Goal: Task Accomplishment & Management: Manage account settings

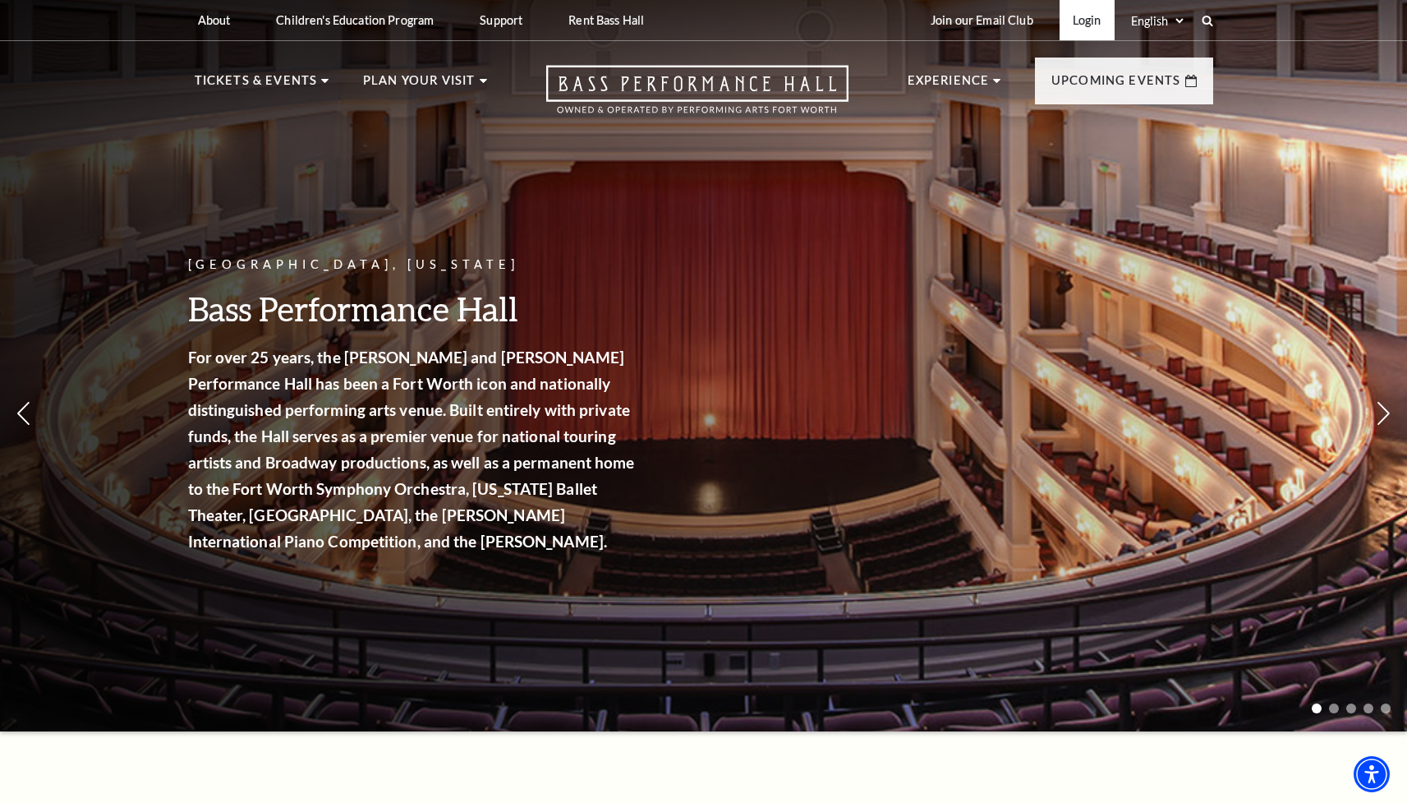
click at [1085, 21] on link "Login" at bounding box center [1087, 20] width 55 height 40
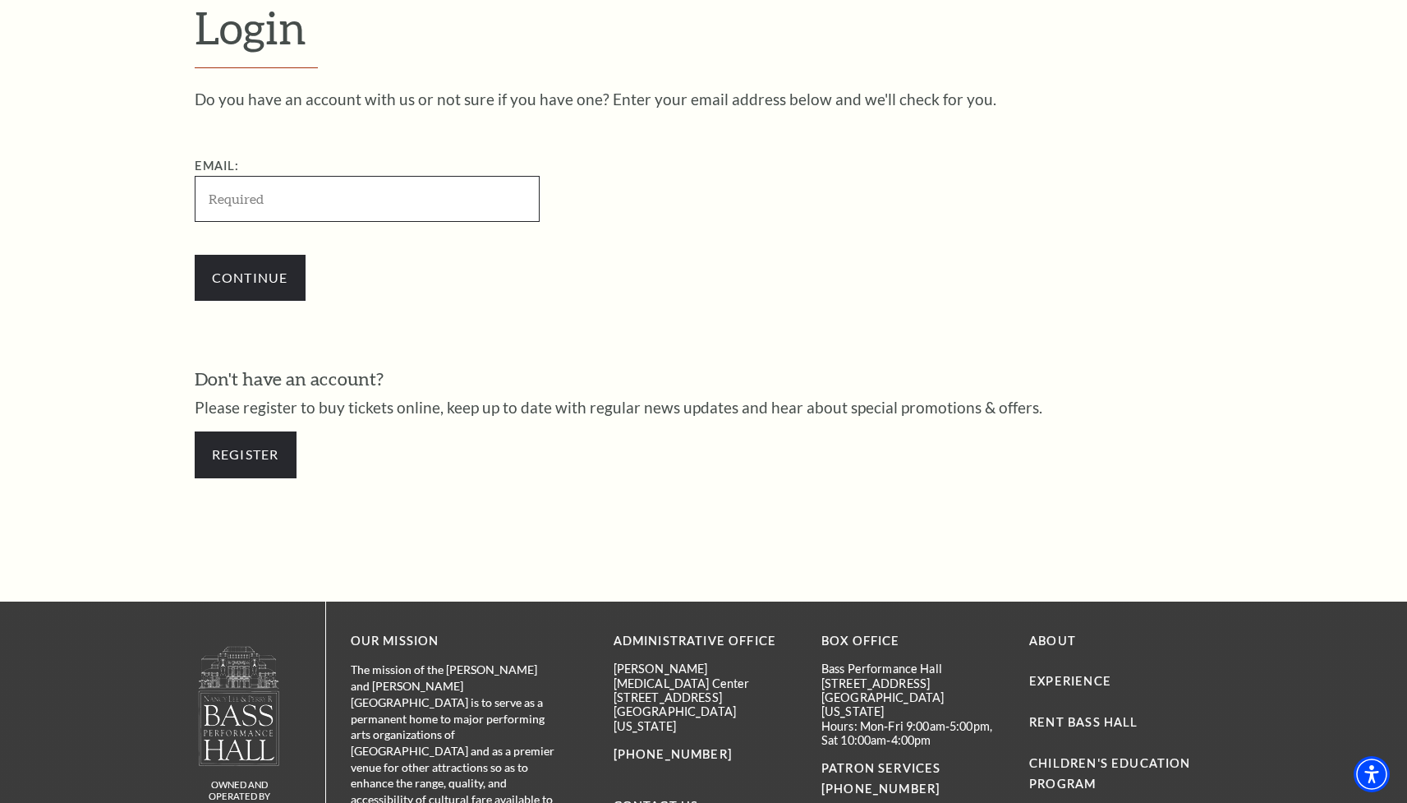
type input "davekeeney74@gmail.com"
click at [256, 270] on input "Continue" at bounding box center [250, 278] width 111 height 46
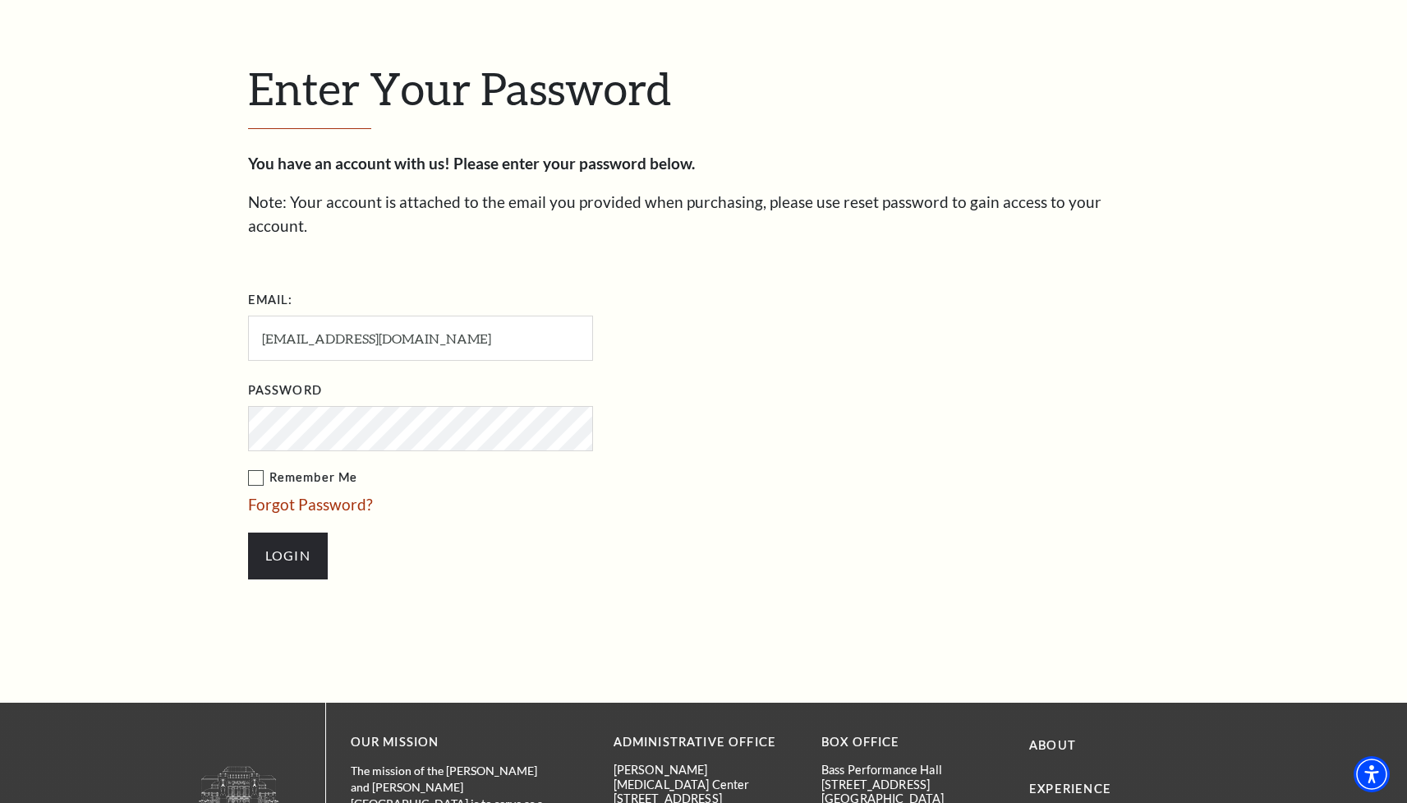
click at [261, 468] on label "Remember Me" at bounding box center [502, 478] width 509 height 21
click at [0, 0] on input "Remember Me" at bounding box center [0, 0] width 0 height 0
click at [293, 532] on input "Login" at bounding box center [288, 555] width 80 height 46
